Goal: Task Accomplishment & Management: Use online tool/utility

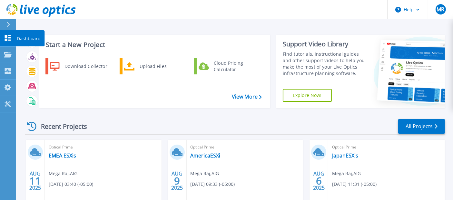
click at [6, 37] on icon at bounding box center [8, 38] width 6 height 6
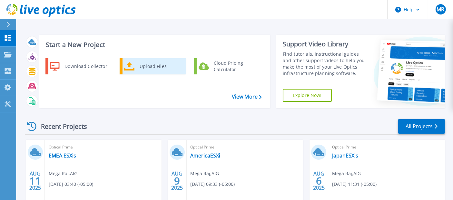
click at [151, 68] on div "Upload Files" at bounding box center [160, 66] width 48 height 13
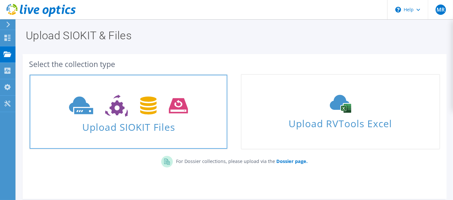
click at [115, 119] on span "Upload SIOKIT Files" at bounding box center [128, 125] width 197 height 14
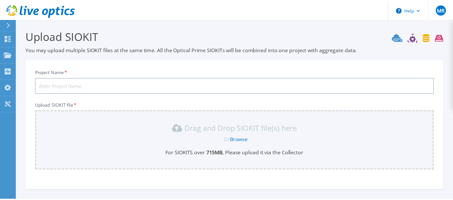
scroll to position [56, 0]
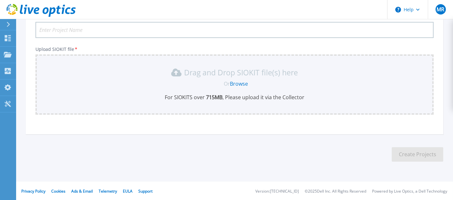
click at [234, 84] on link "Browse" at bounding box center [239, 83] width 18 height 7
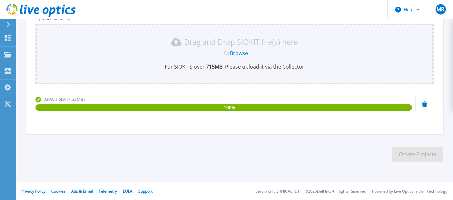
scroll to position [0, 0]
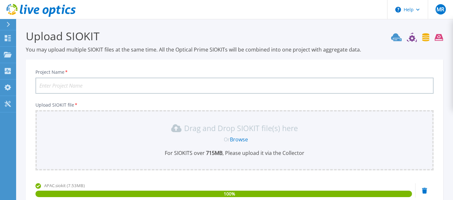
click at [62, 86] on input "Project Name *" at bounding box center [234, 86] width 398 height 16
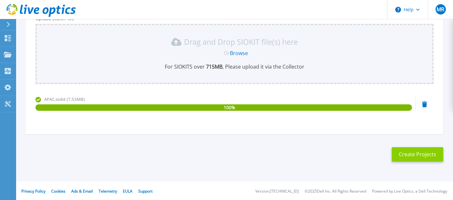
type input "APAC ESXis"
click at [405, 154] on button "Create Projects" at bounding box center [417, 154] width 52 height 14
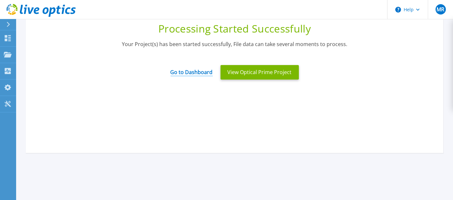
click at [176, 72] on link "Go to Dashboard" at bounding box center [191, 70] width 42 height 13
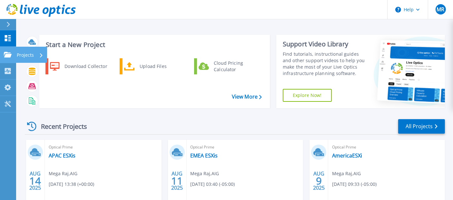
click at [23, 55] on p "Projects" at bounding box center [25, 55] width 17 height 17
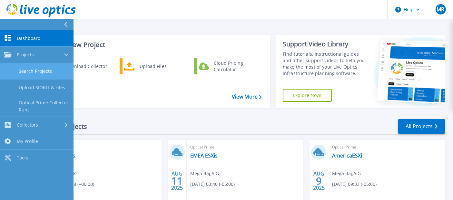
click at [31, 72] on link "Search Projects" at bounding box center [36, 71] width 73 height 16
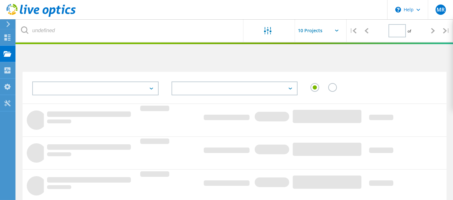
type input "1"
